Goal: Check status: Check status

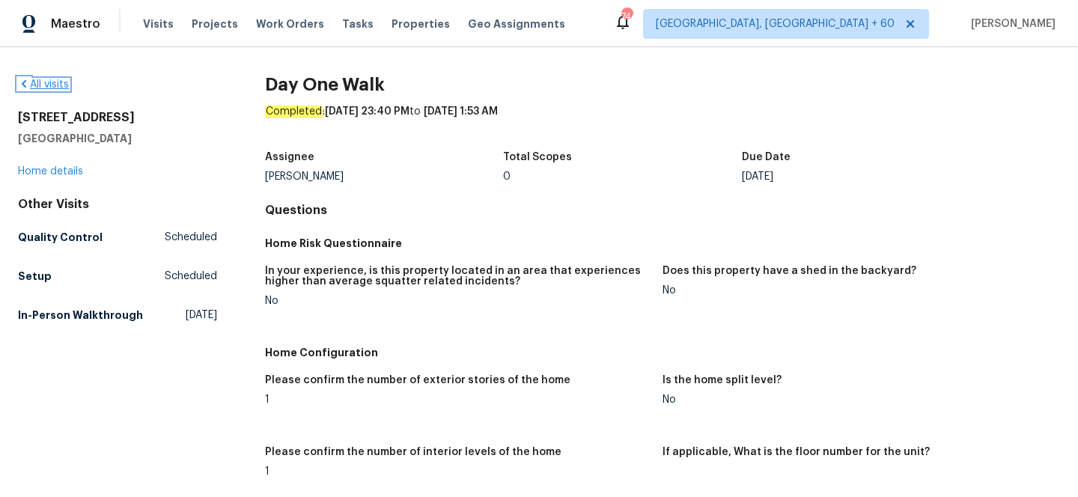
click at [57, 87] on link "All visits" at bounding box center [43, 84] width 51 height 10
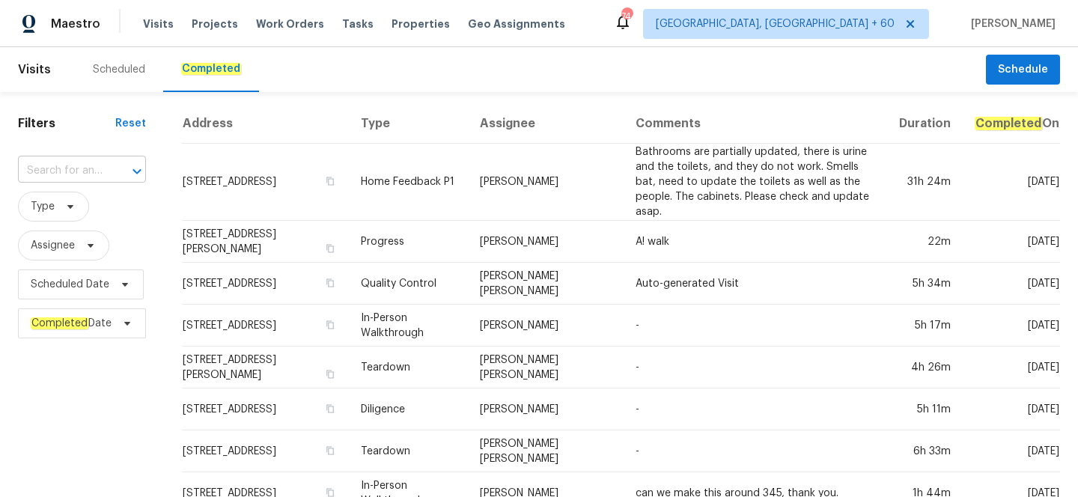
click at [100, 171] on input "text" at bounding box center [61, 170] width 86 height 23
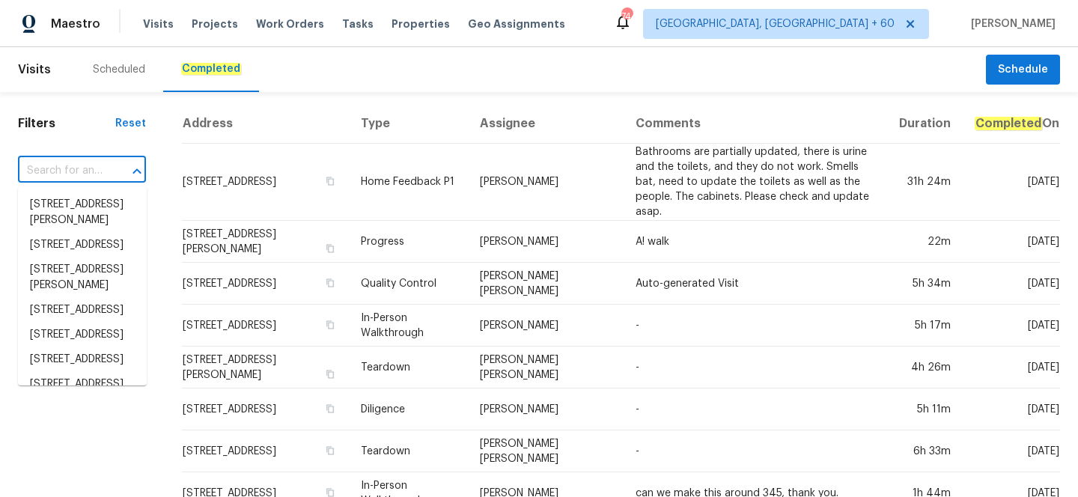
paste input "[STREET_ADDRESS]"
type input "[STREET_ADDRESS]"
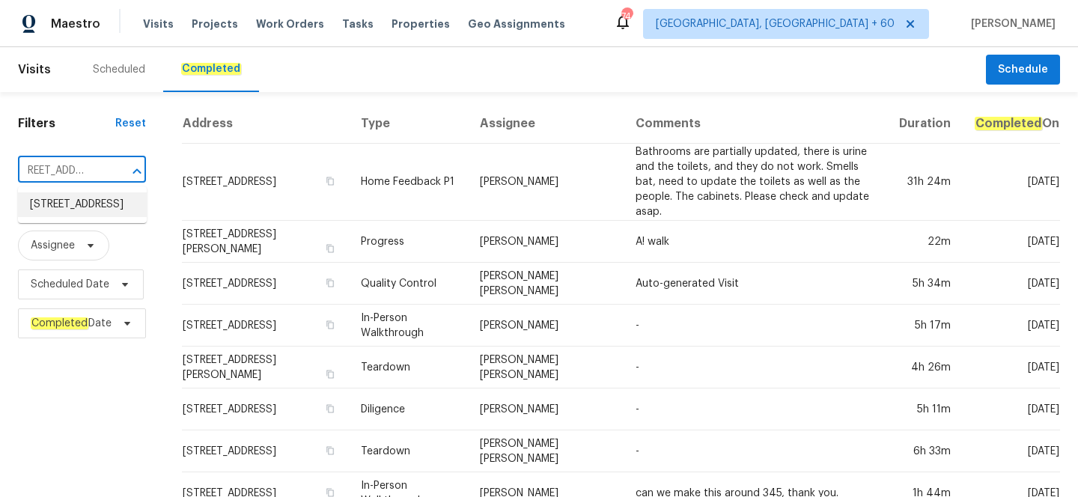
click at [98, 207] on li "[STREET_ADDRESS]" at bounding box center [82, 204] width 129 height 25
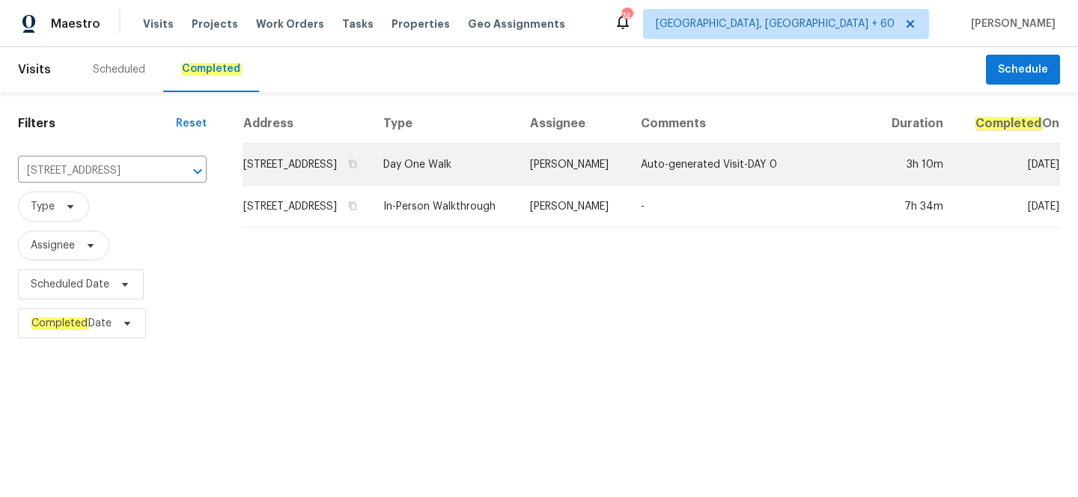
click at [488, 186] on td "Day One Walk" at bounding box center [444, 165] width 147 height 42
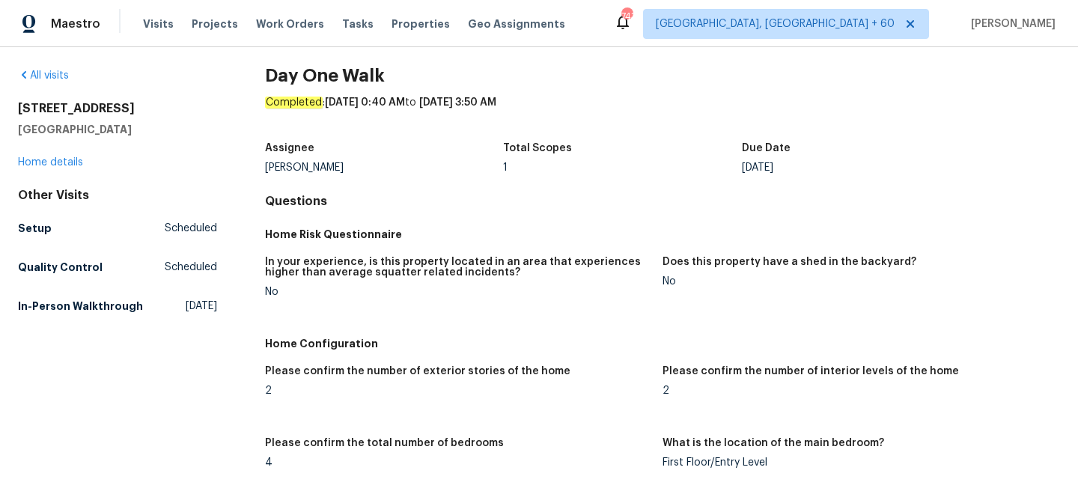
scroll to position [395, 0]
